Goal: Information Seeking & Learning: Check status

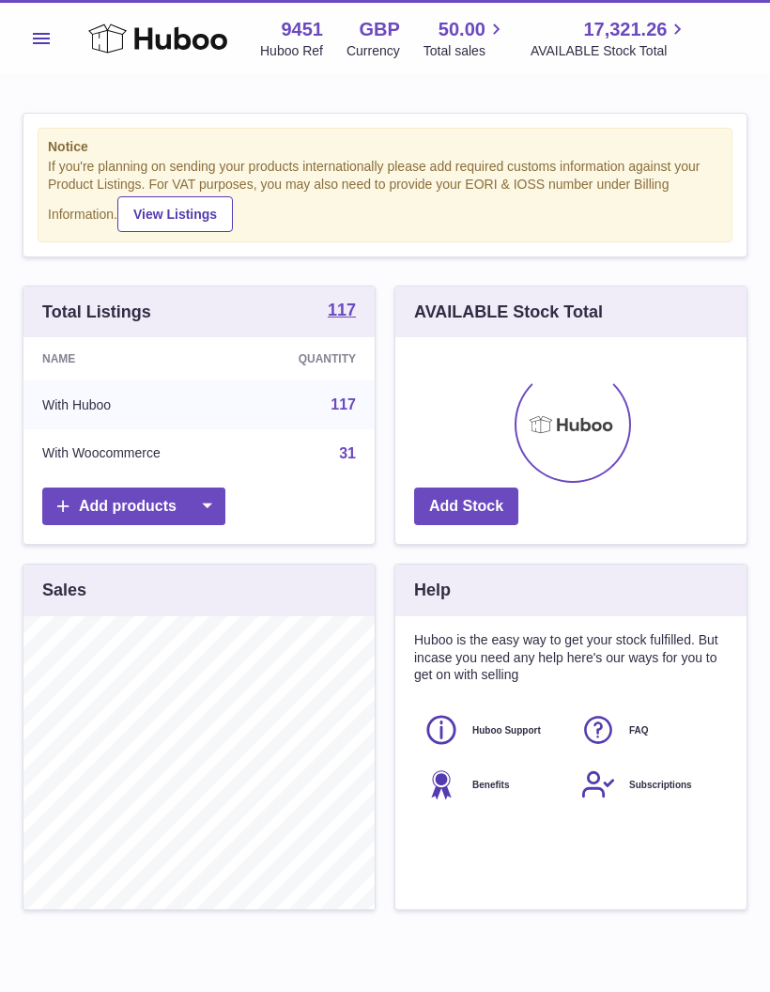
scroll to position [293, 351]
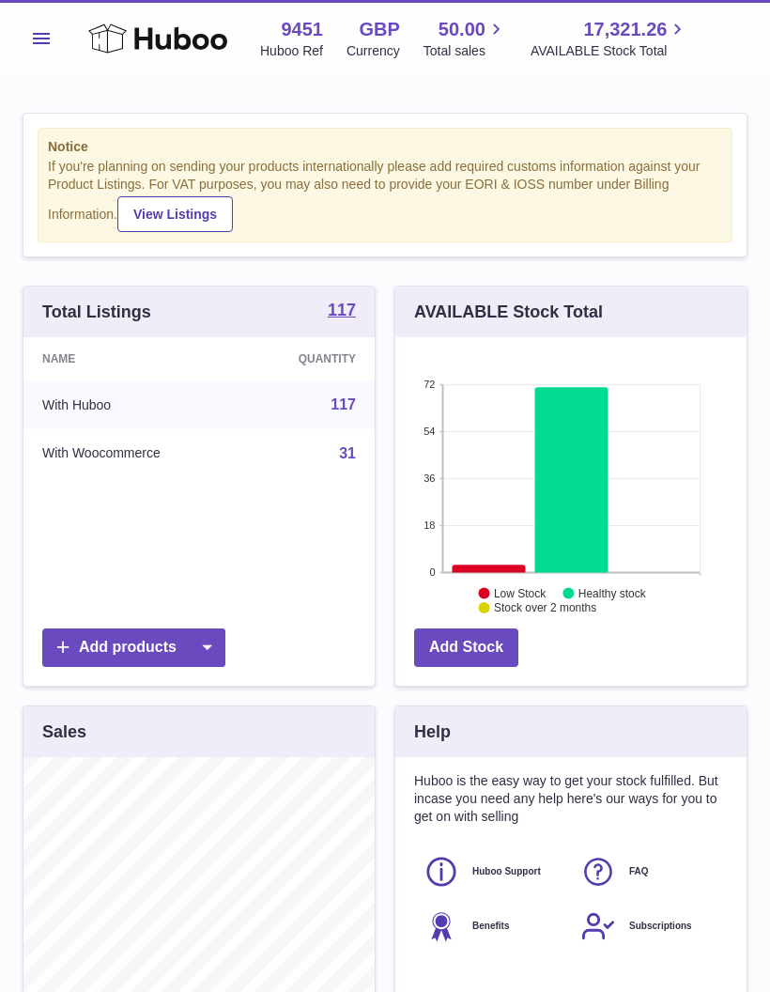
click at [40, 34] on span "Menu" at bounding box center [41, 38] width 17 height 11
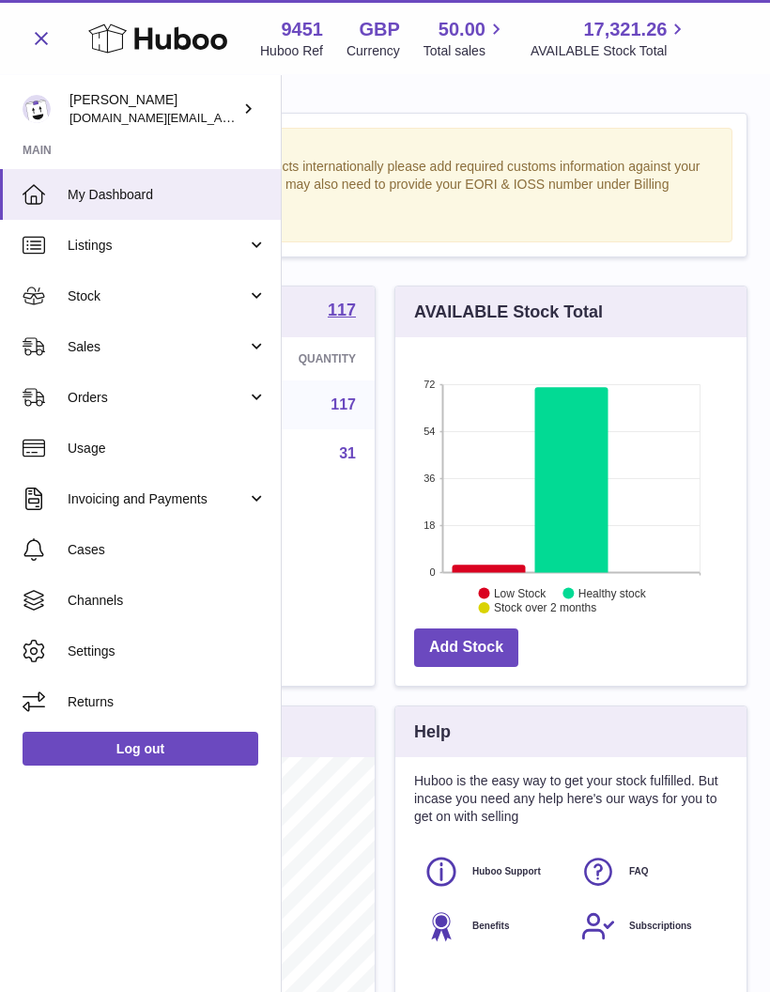
click at [76, 349] on span "Sales" at bounding box center [157, 347] width 179 height 18
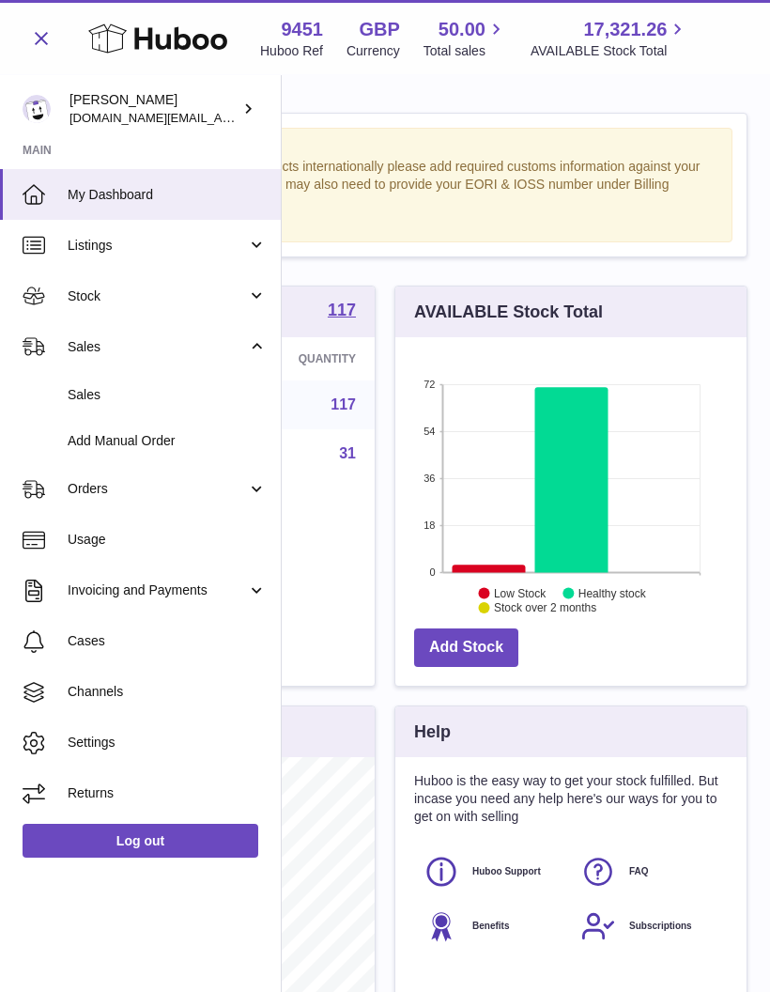
click at [30, 37] on button "Menu" at bounding box center [42, 39] width 38 height 38
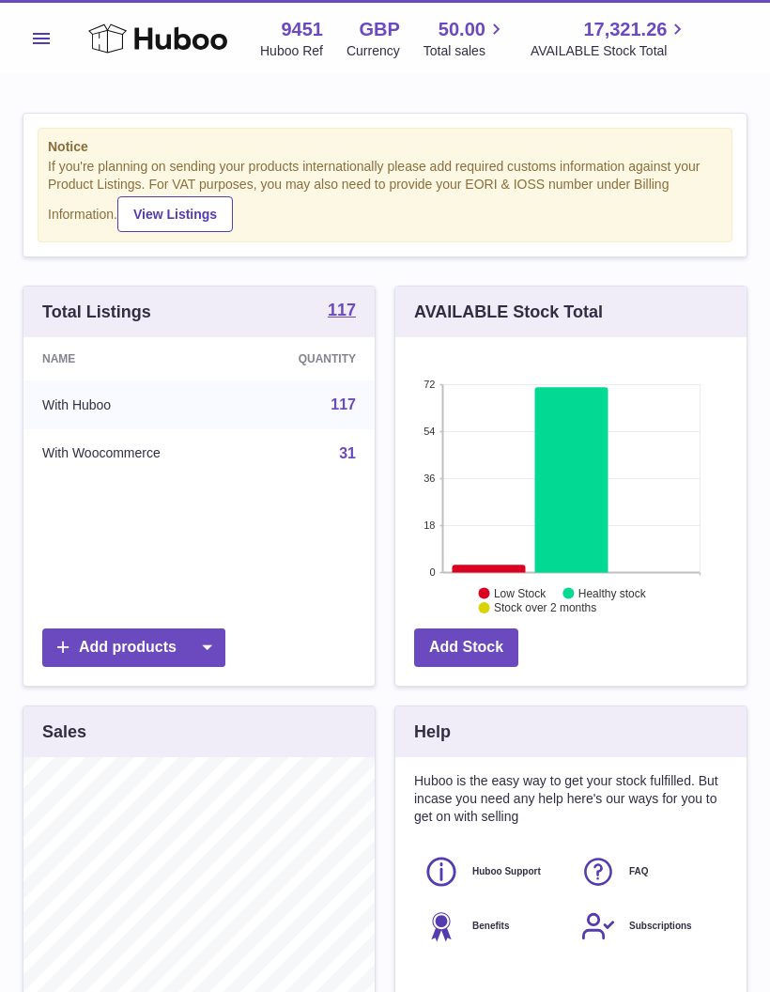
click at [39, 40] on span "Menu" at bounding box center [41, 38] width 17 height 11
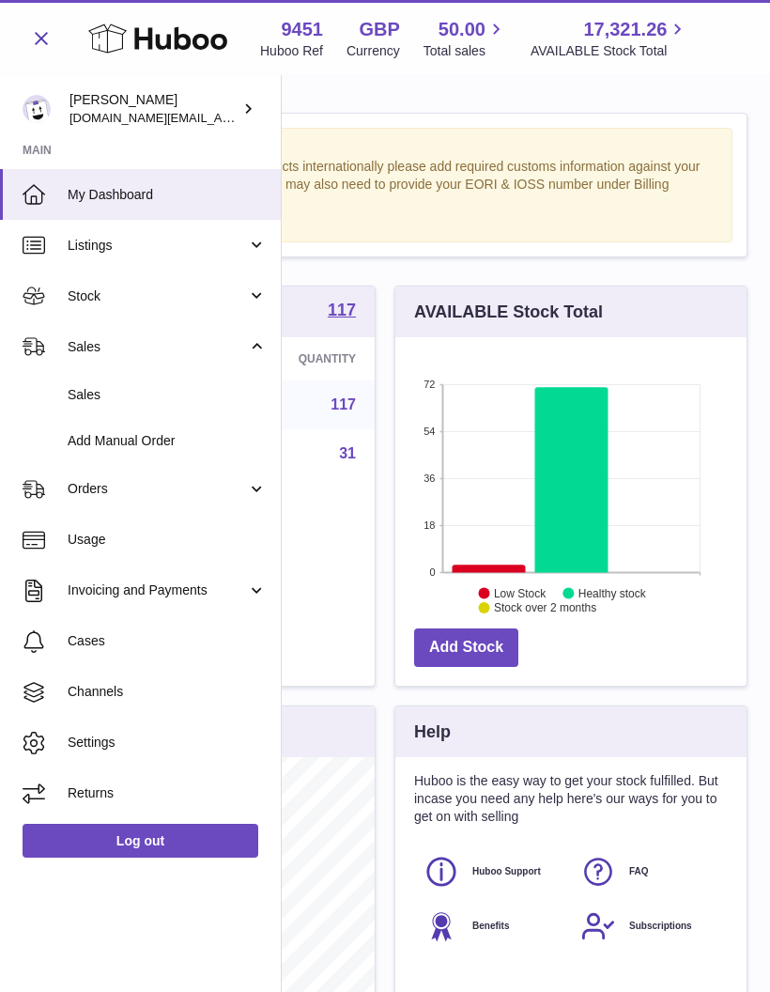
click at [76, 346] on span "Sales" at bounding box center [157, 347] width 179 height 18
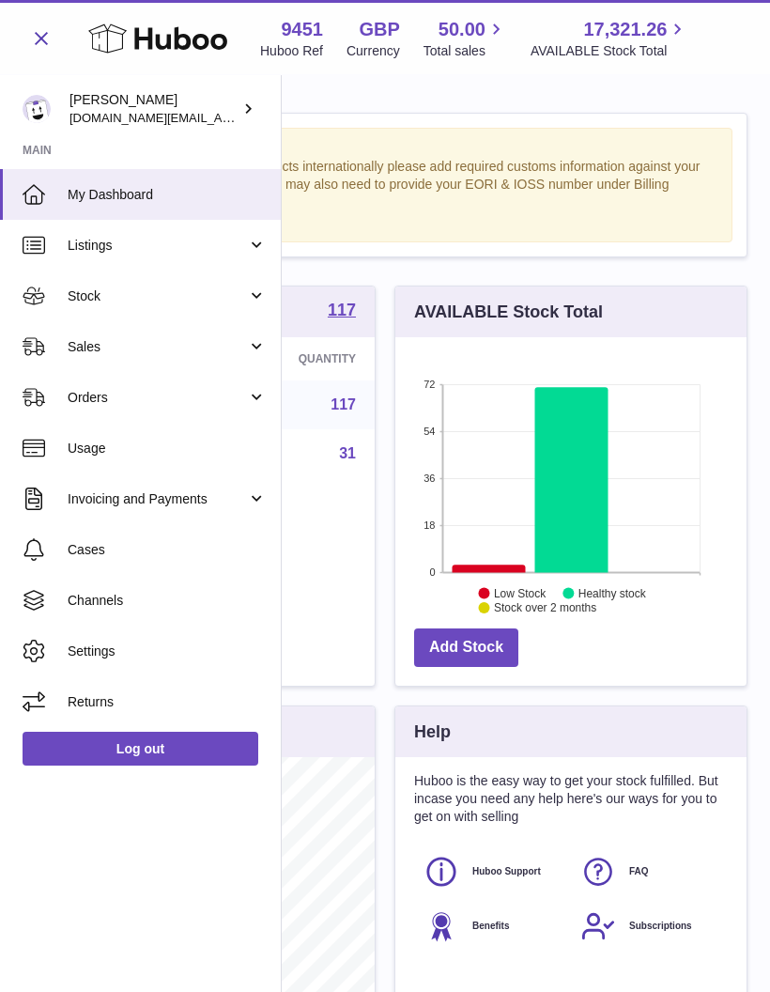
click at [29, 37] on button "Menu" at bounding box center [42, 39] width 38 height 38
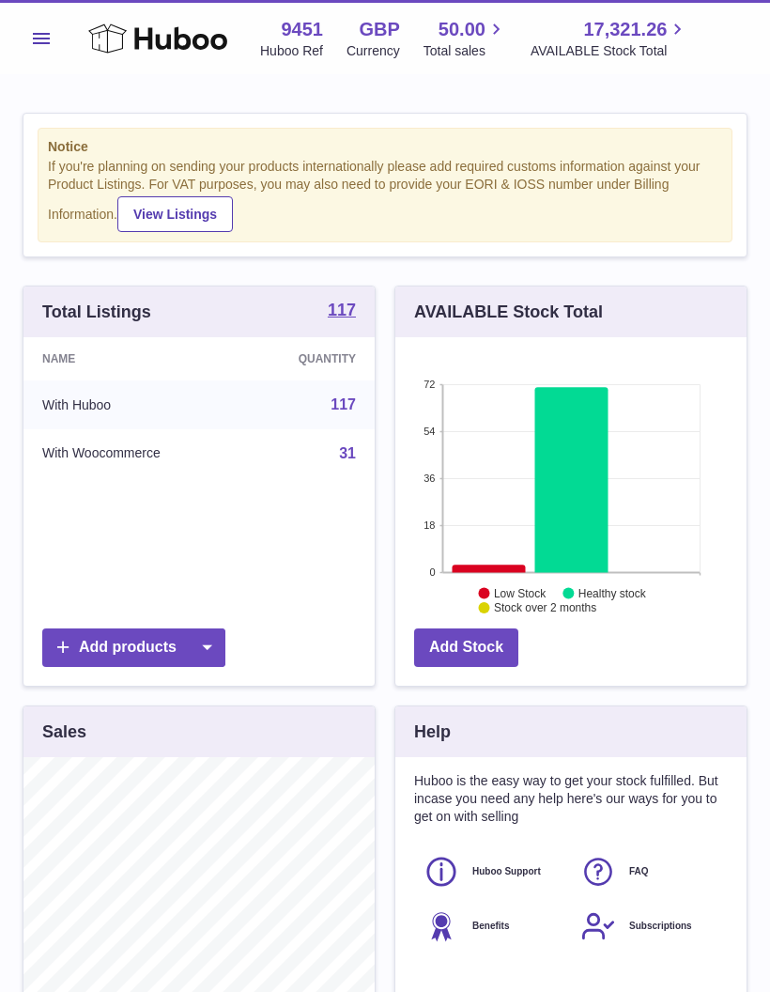
click at [45, 50] on button "Menu" at bounding box center [42, 39] width 38 height 38
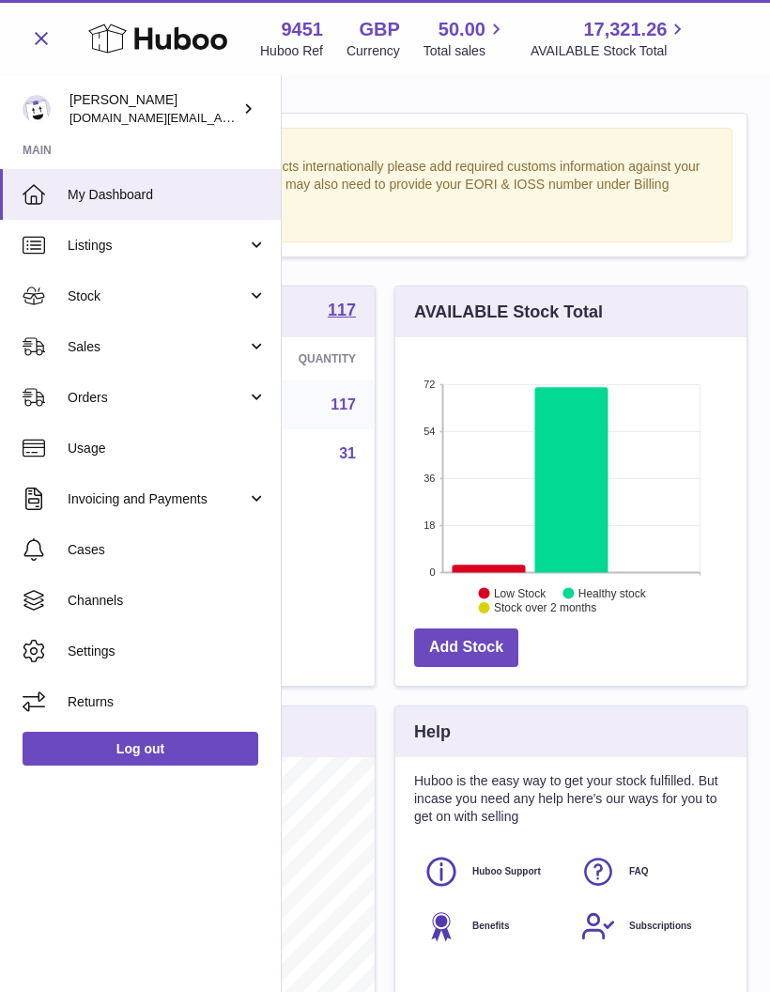
click at [71, 345] on span "Sales" at bounding box center [157, 347] width 179 height 18
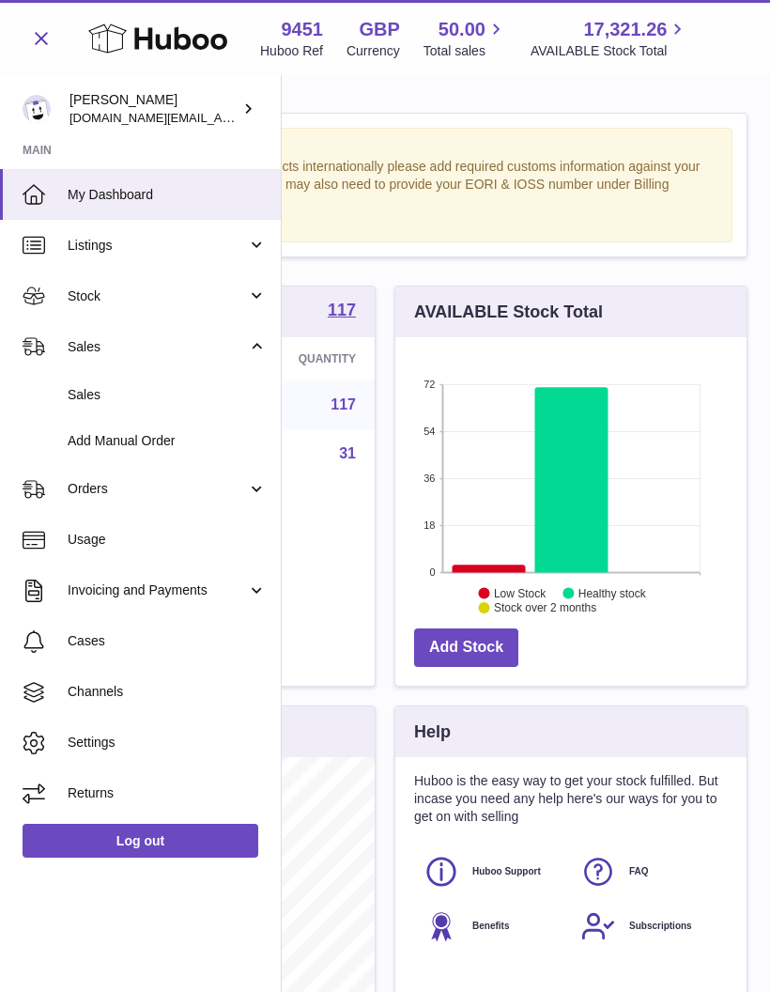
click at [77, 399] on span "Sales" at bounding box center [167, 395] width 199 height 18
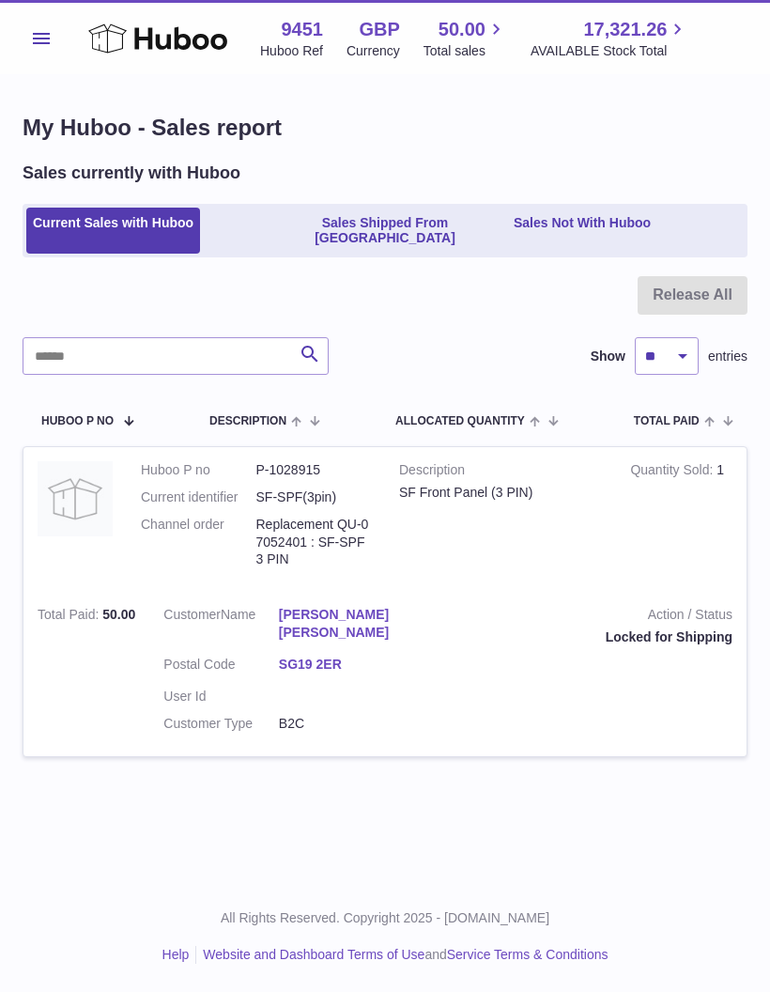
click at [357, 221] on link "Sales Shipped From [GEOGRAPHIC_DATA]" at bounding box center [385, 231] width 237 height 47
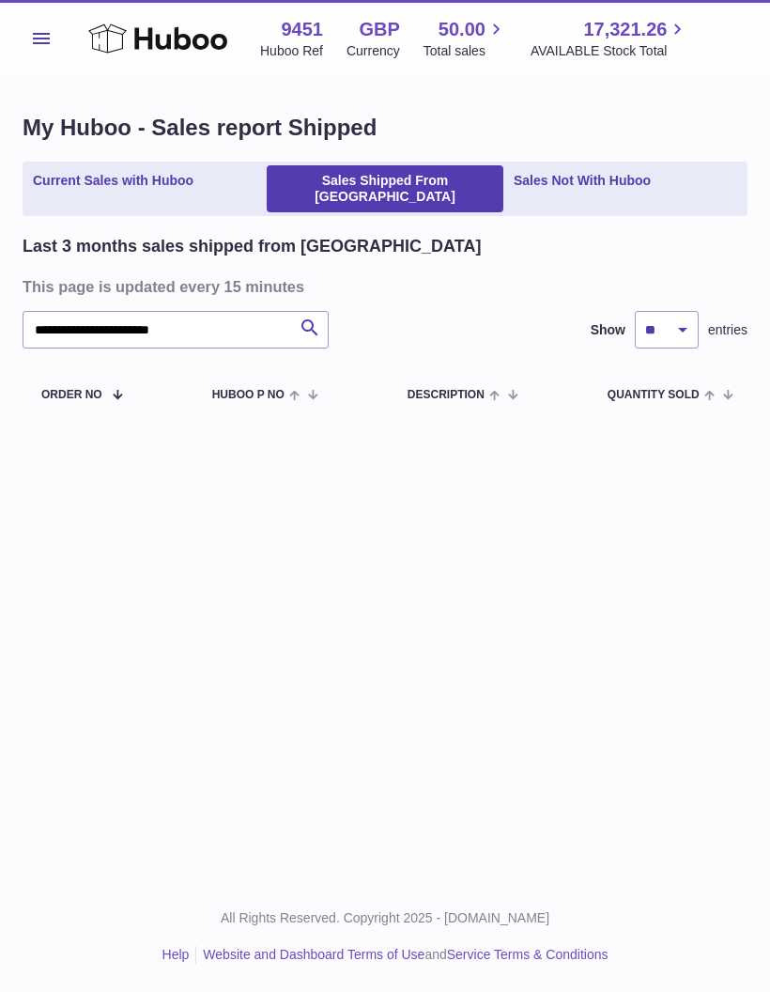
type input "**********"
click at [44, 313] on input "**********" at bounding box center [176, 330] width 306 height 38
click at [43, 311] on input "**********" at bounding box center [176, 330] width 306 height 38
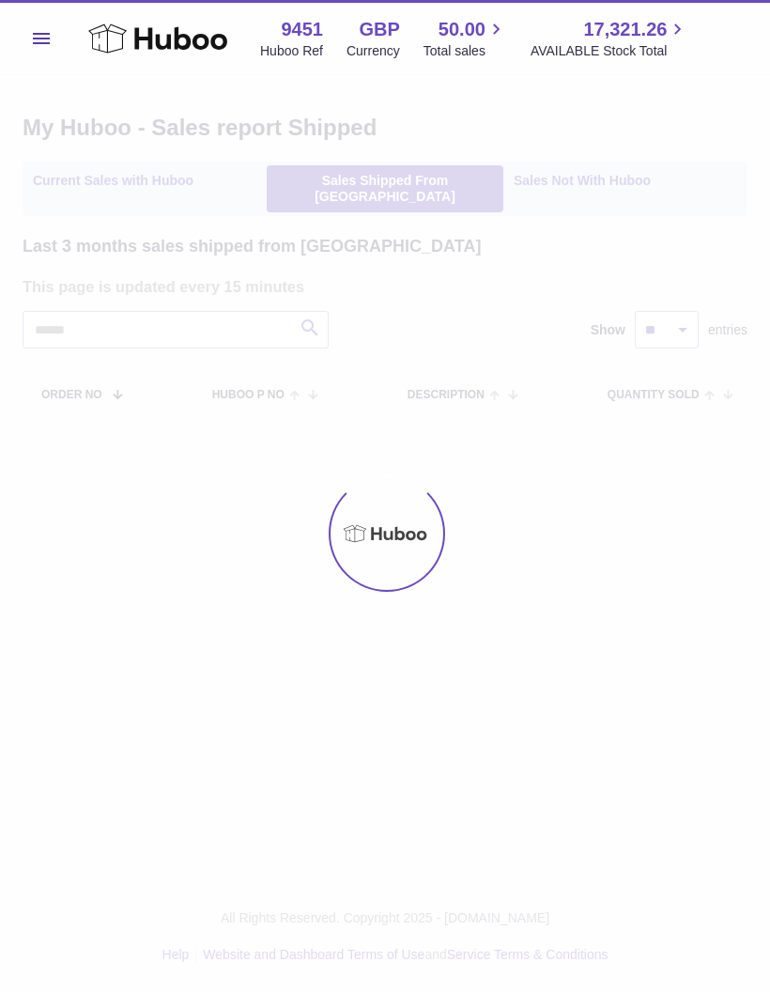
click at [66, 176] on div at bounding box center [385, 533] width 770 height 917
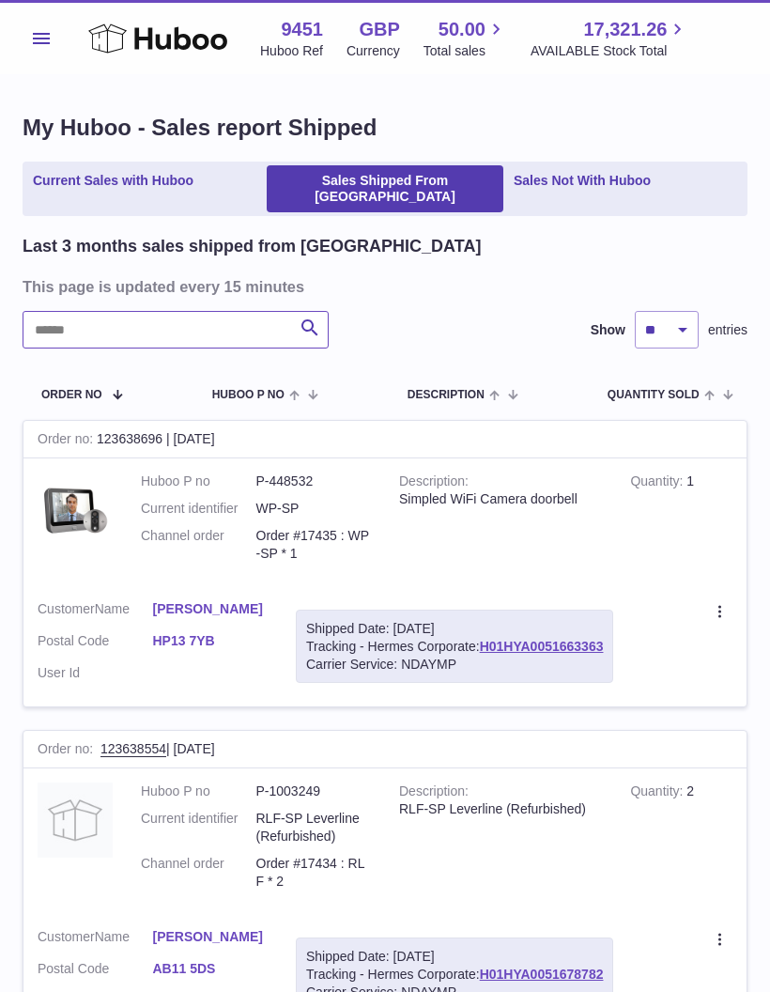
click at [61, 317] on input "text" at bounding box center [176, 330] width 306 height 38
click at [47, 317] on input "text" at bounding box center [176, 330] width 306 height 38
click at [32, 39] on button "Menu" at bounding box center [42, 39] width 38 height 38
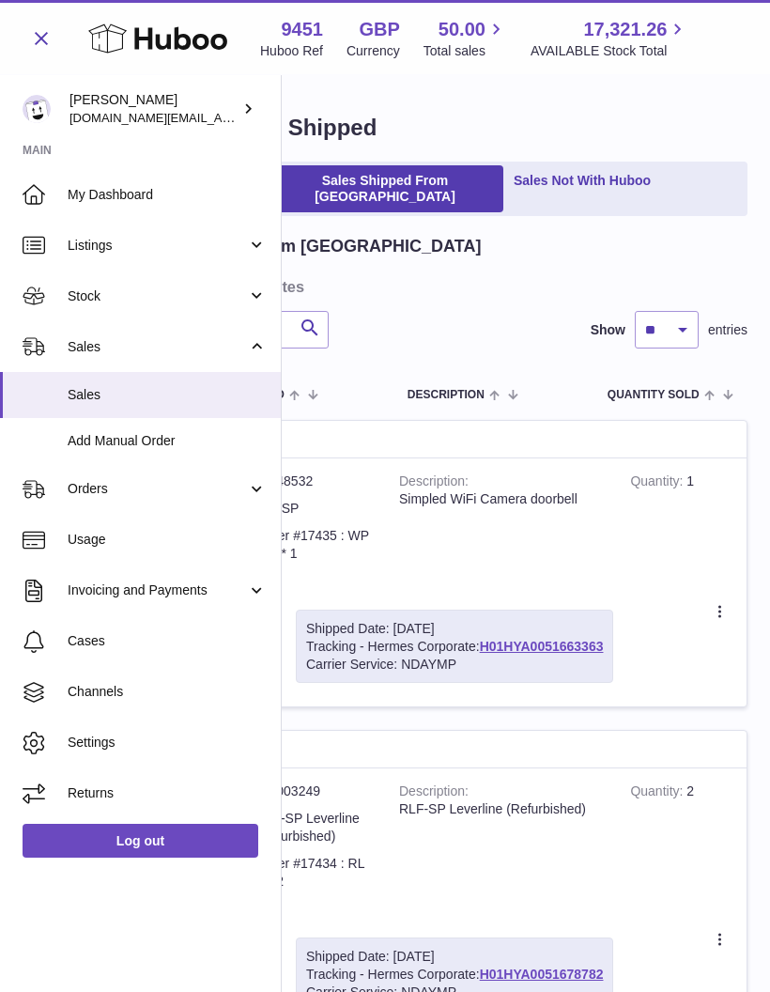
click at [71, 341] on span "Sales" at bounding box center [157, 347] width 179 height 18
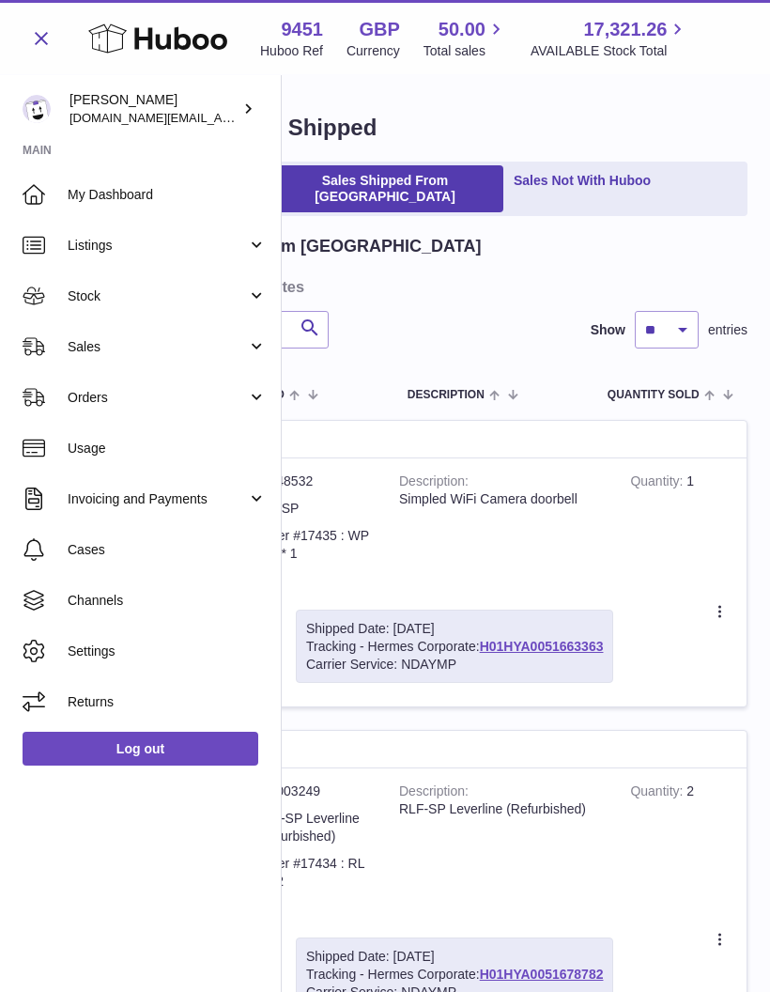
click at [43, 43] on span "Menu" at bounding box center [41, 38] width 17 height 11
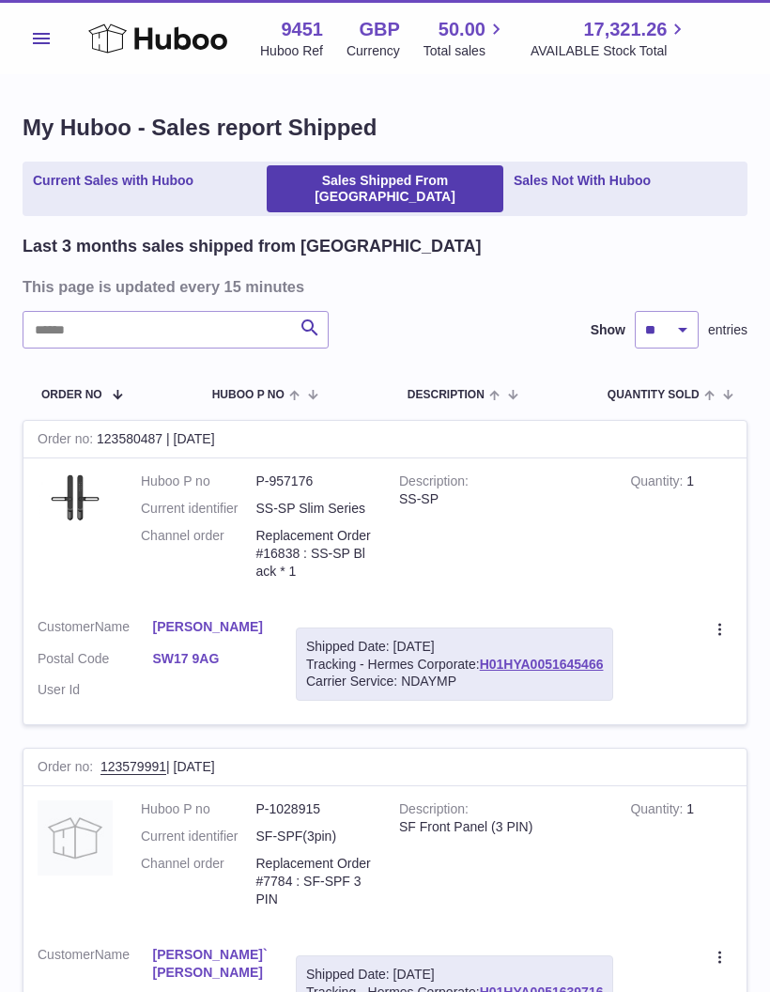
click at [62, 178] on link "Current Sales with Huboo" at bounding box center [113, 188] width 174 height 47
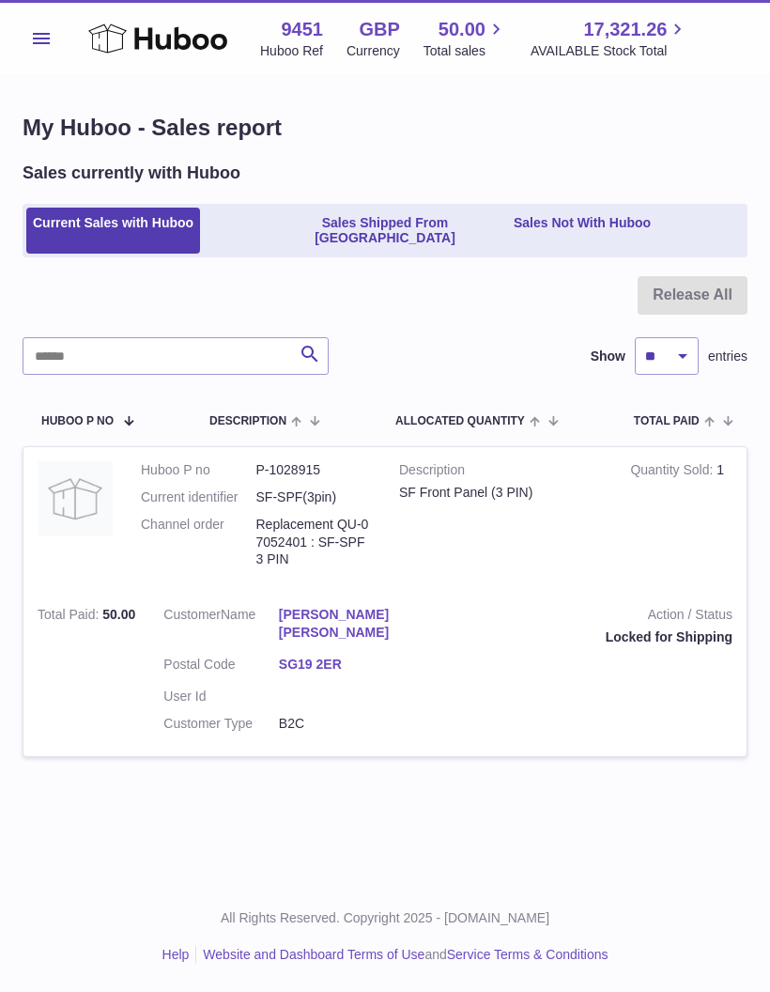
click at [37, 39] on span "Menu" at bounding box center [41, 38] width 17 height 11
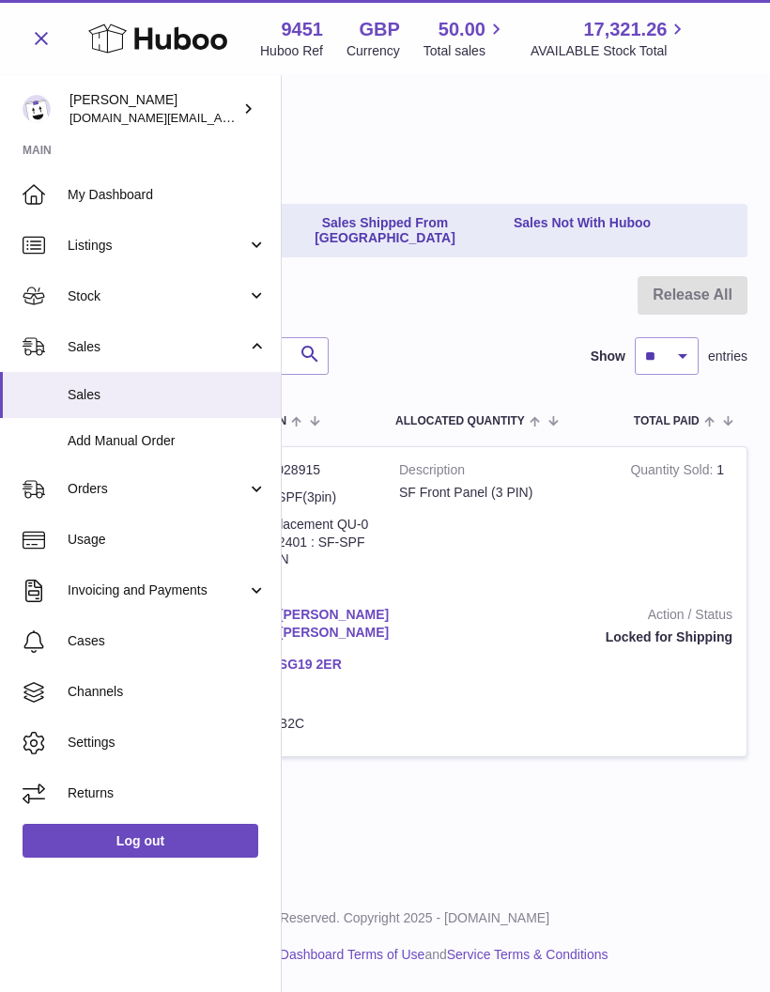
click at [79, 341] on span "Sales" at bounding box center [157, 347] width 179 height 18
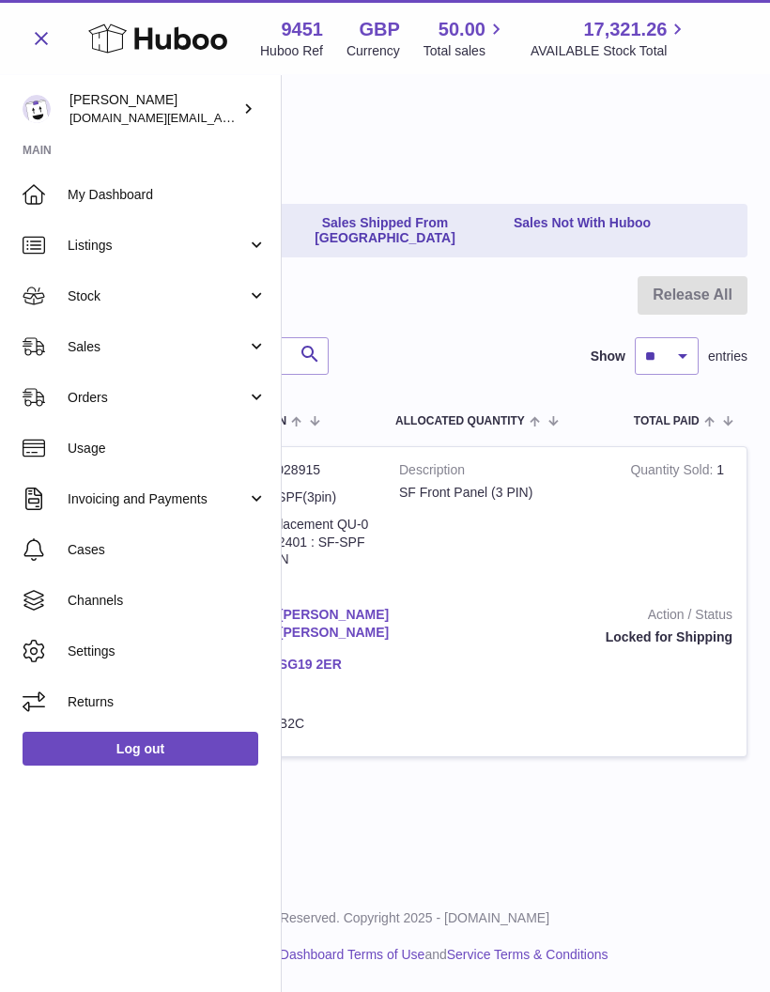
click at [36, 40] on span "Menu" at bounding box center [41, 38] width 17 height 11
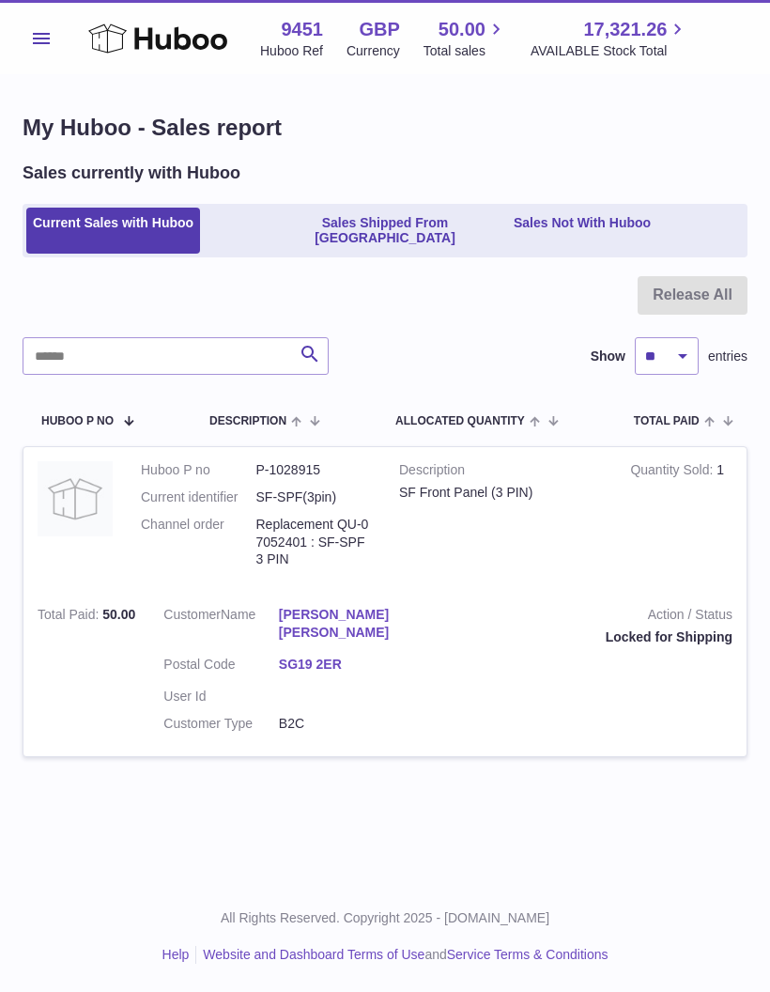
click at [39, 36] on span "Menu" at bounding box center [41, 38] width 17 height 11
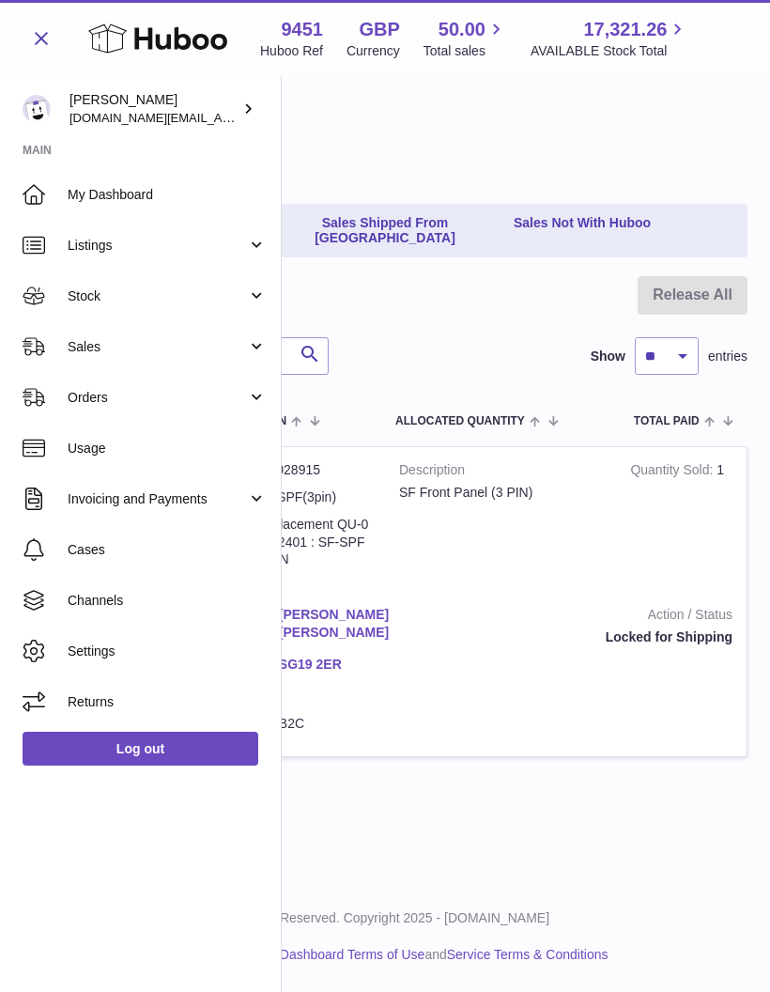
click at [72, 343] on span "Sales" at bounding box center [157, 347] width 179 height 18
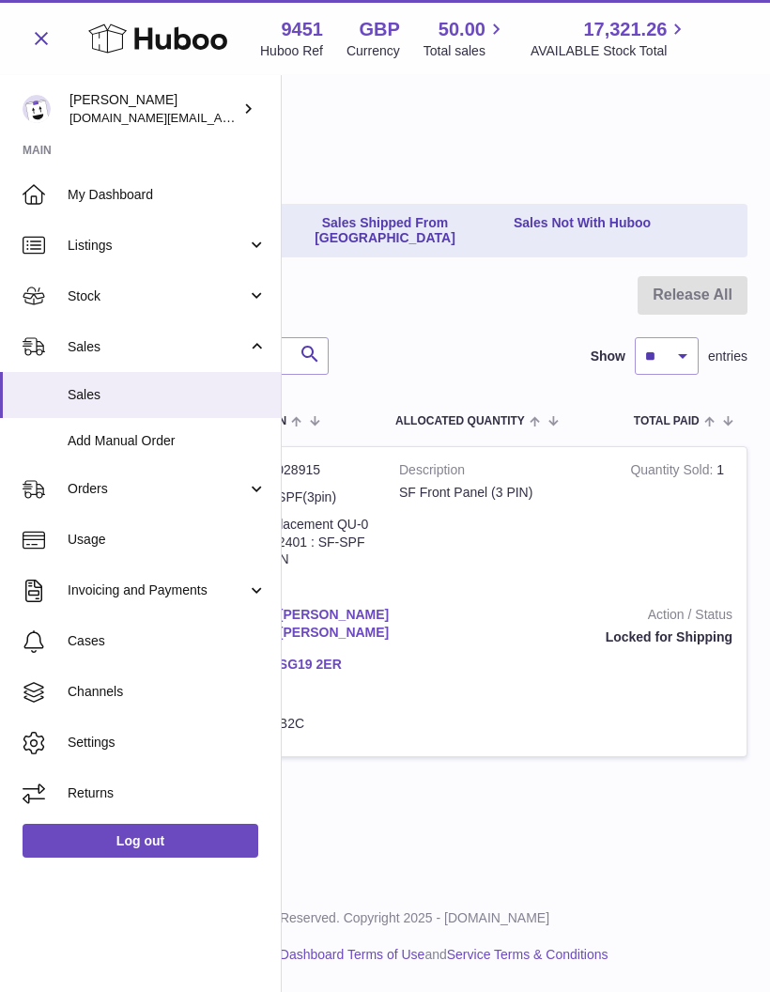
click at [77, 395] on span "Sales" at bounding box center [167, 395] width 199 height 18
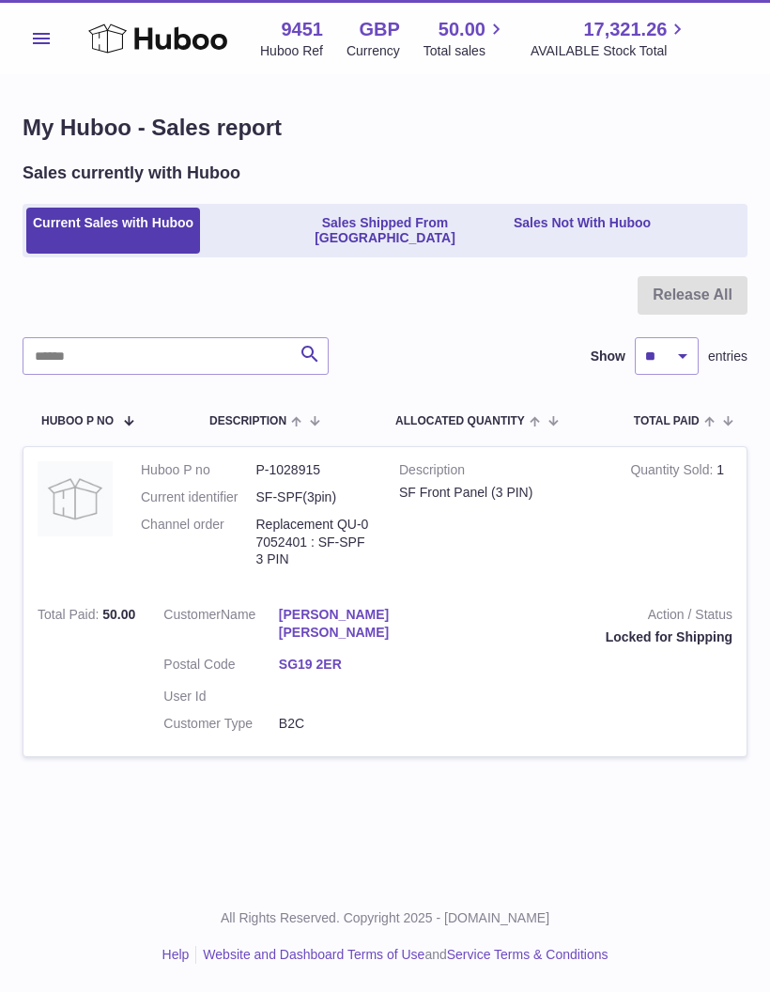
click at [304, 221] on link "Sales Shipped From [GEOGRAPHIC_DATA]" at bounding box center [385, 231] width 237 height 47
